Goal: Task Accomplishment & Management: Manage account settings

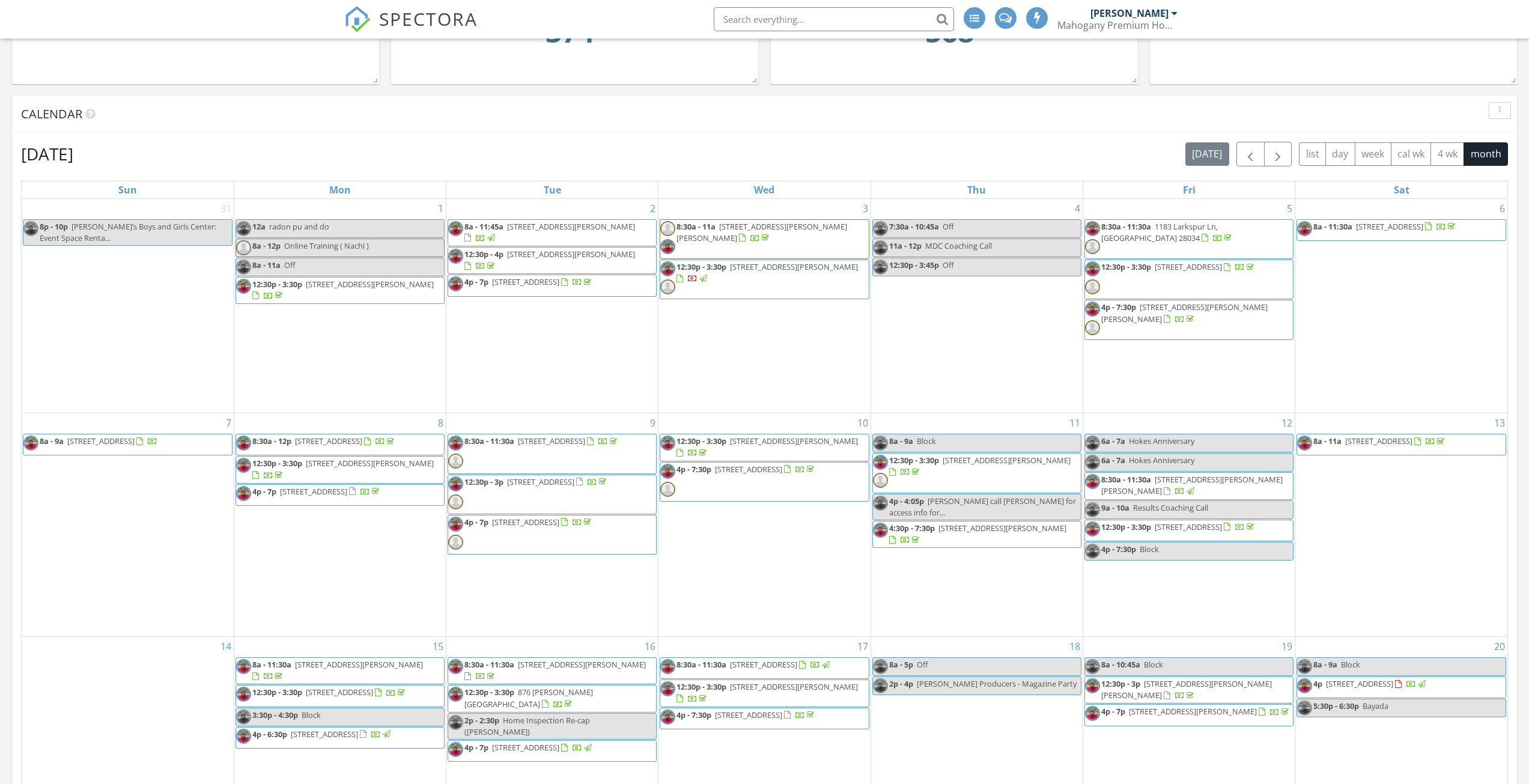
scroll to position [209, 0]
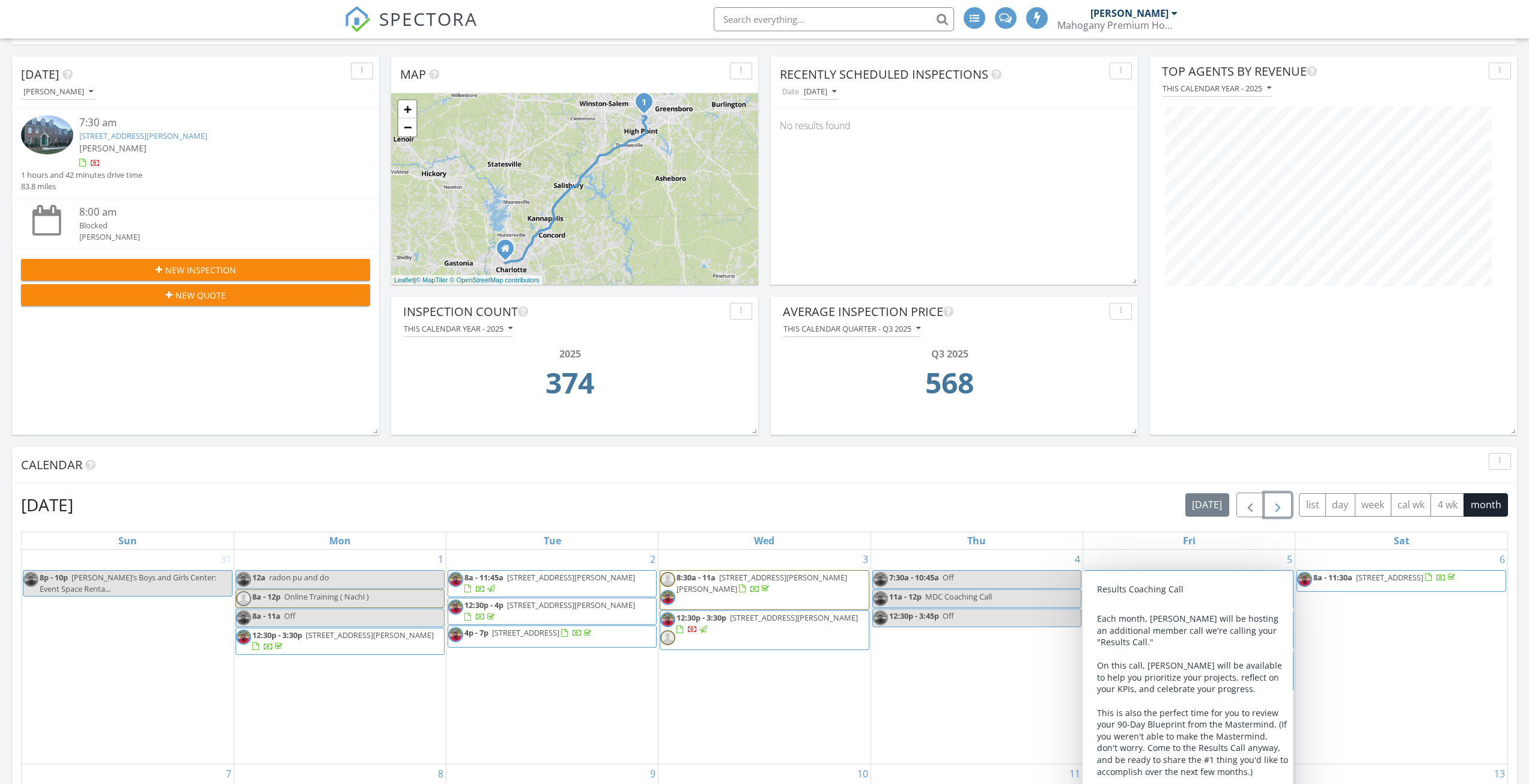
click at [1284, 502] on span "button" at bounding box center [1278, 505] width 14 height 14
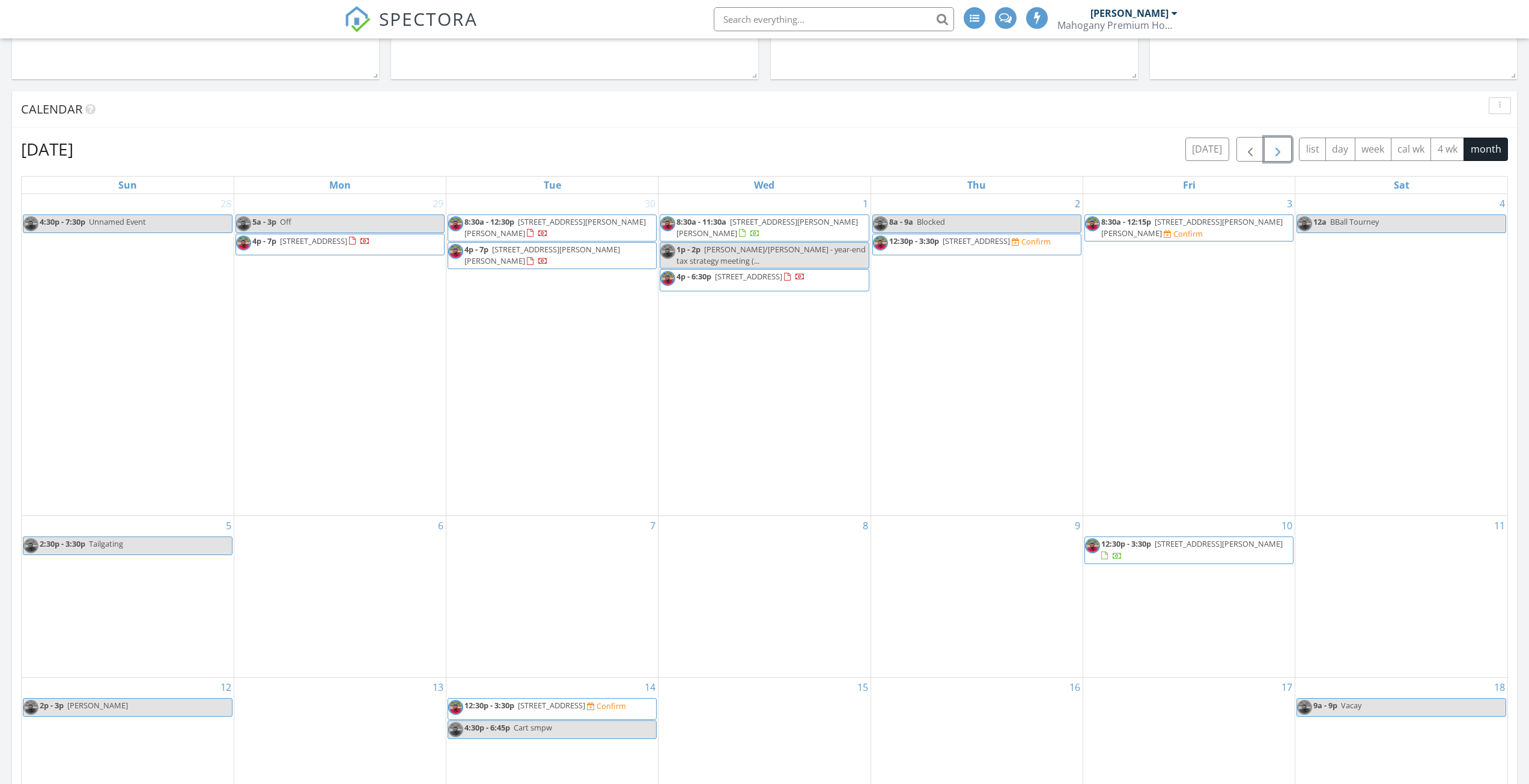
scroll to position [570, 0]
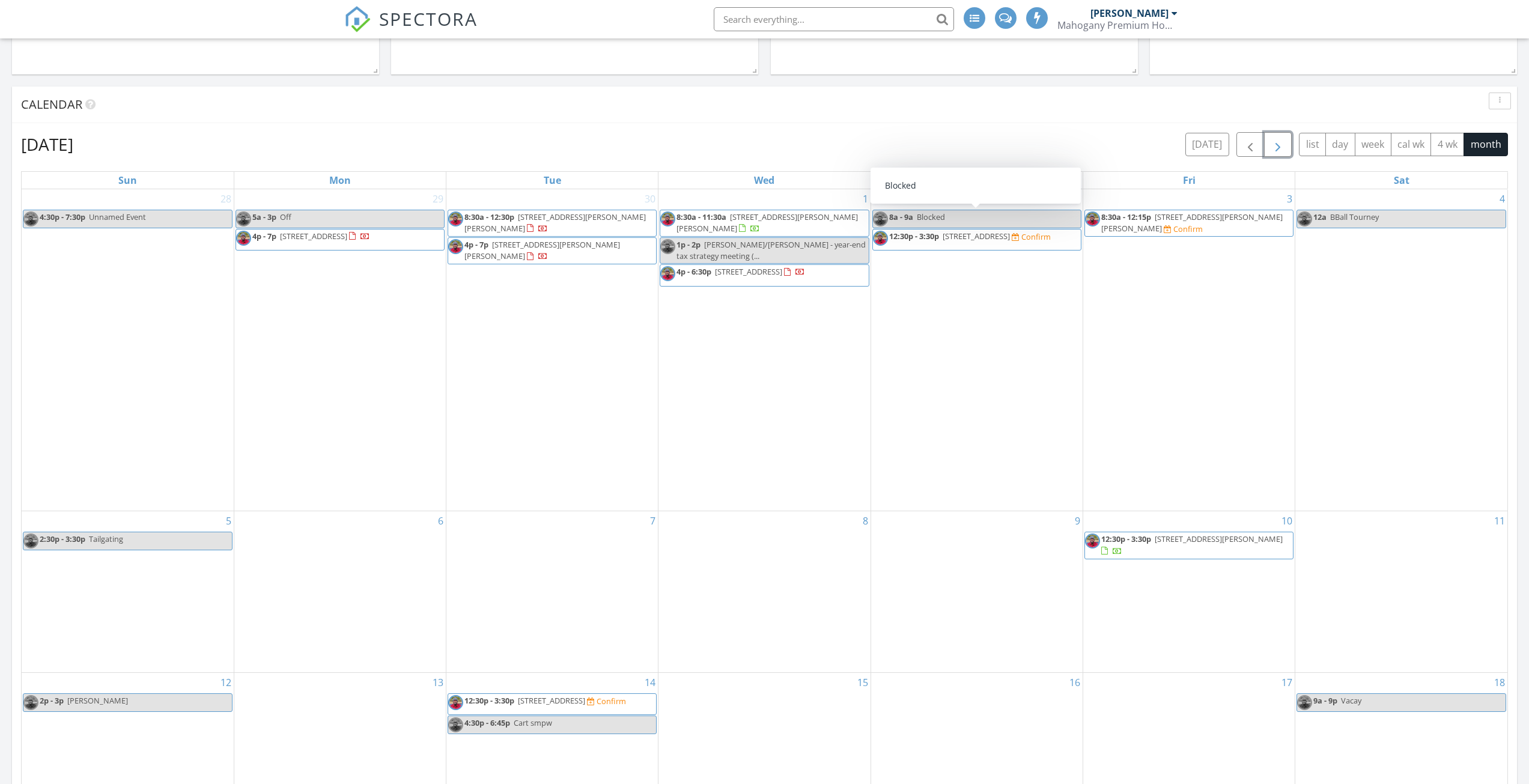
click at [1020, 222] on link "8a - 9a Blocked" at bounding box center [977, 218] width 209 height 18
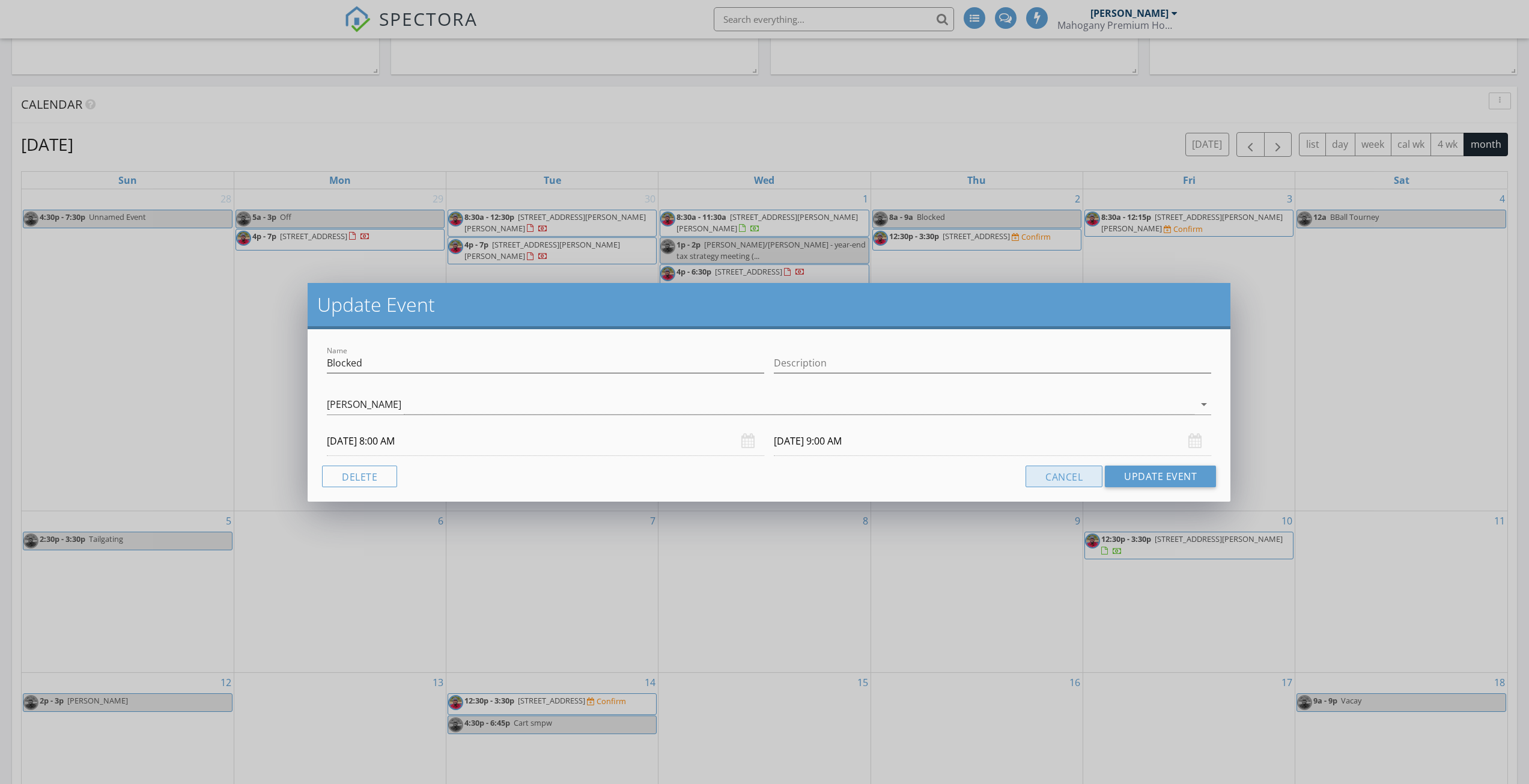
click at [1068, 480] on button "Cancel" at bounding box center [1063, 476] width 77 height 22
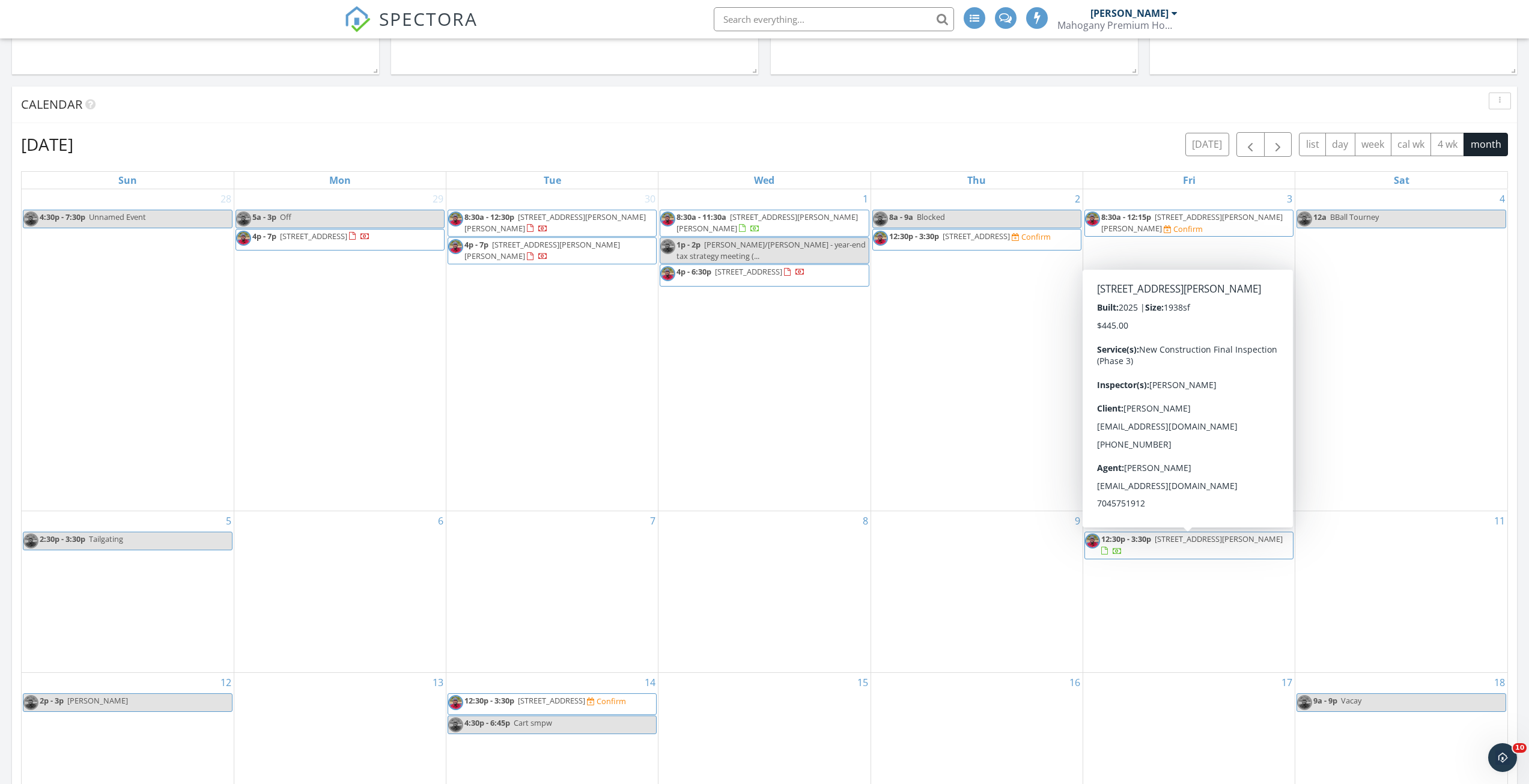
scroll to position [0, 0]
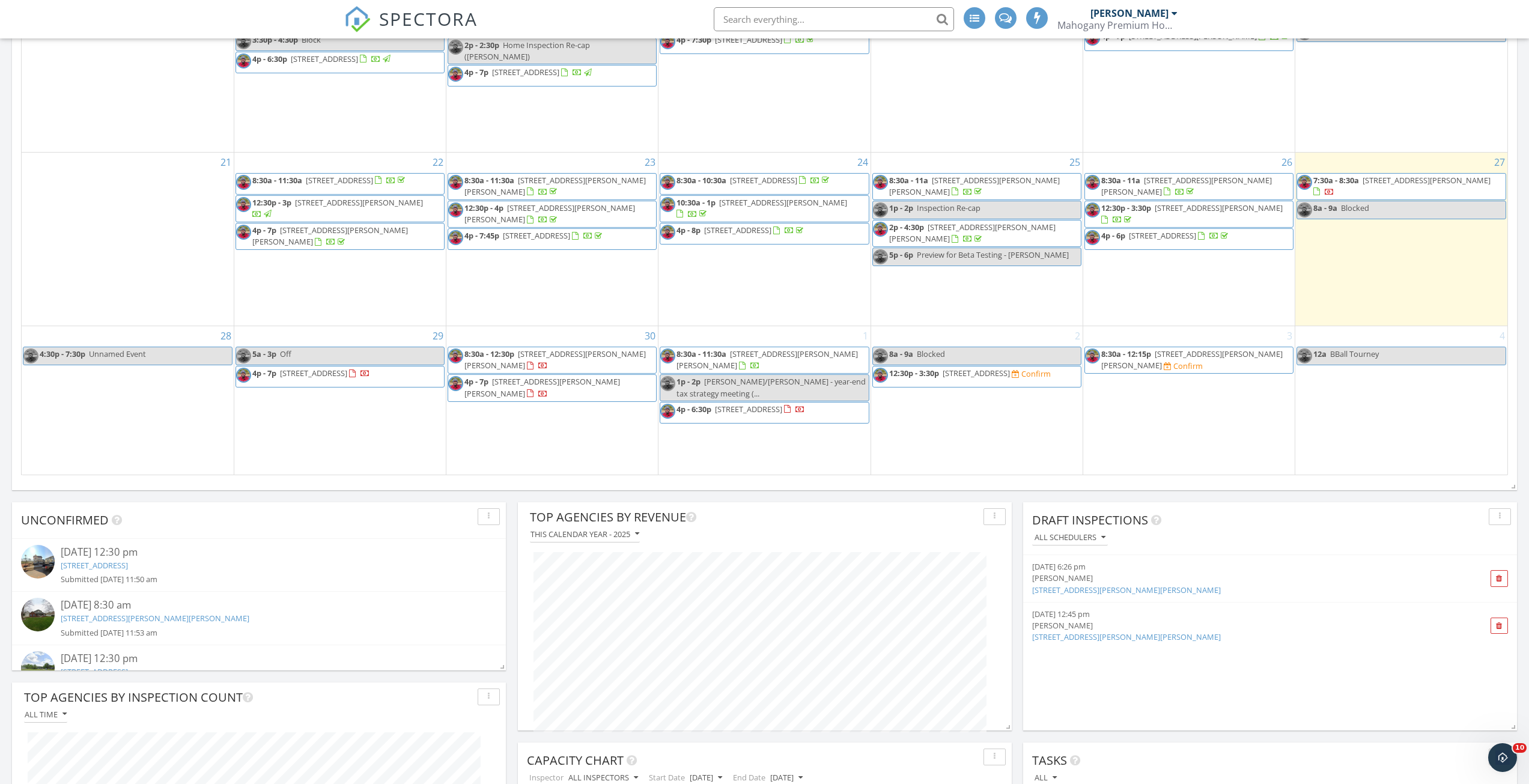
scroll to position [1313, 0]
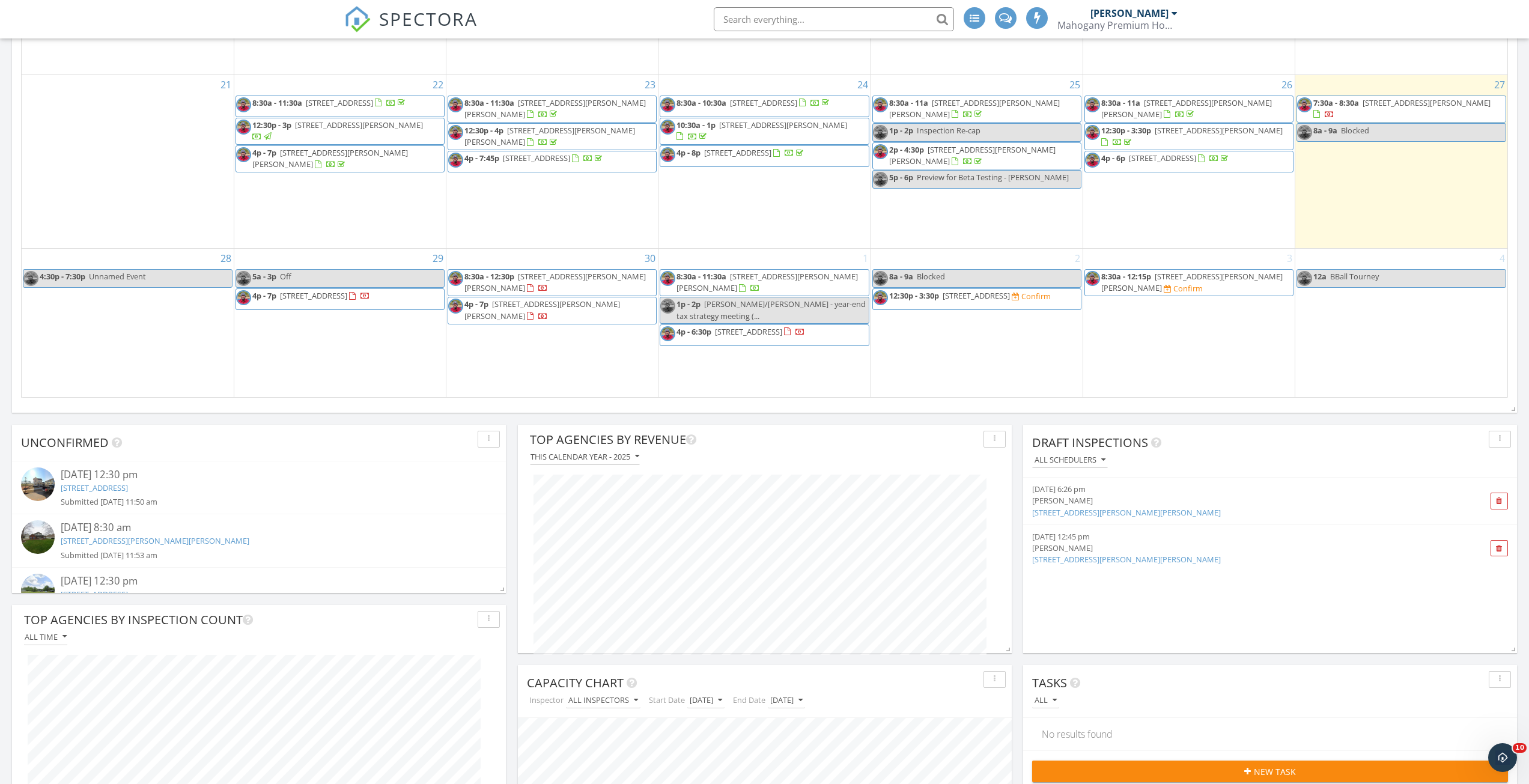
click at [1171, 594] on div "Draft Inspections All schedulers [DATE] 6:26 pm [PERSON_NAME] [STREET_ADDRESS][…" at bounding box center [1270, 539] width 494 height 228
